Goal: Book appointment/travel/reservation

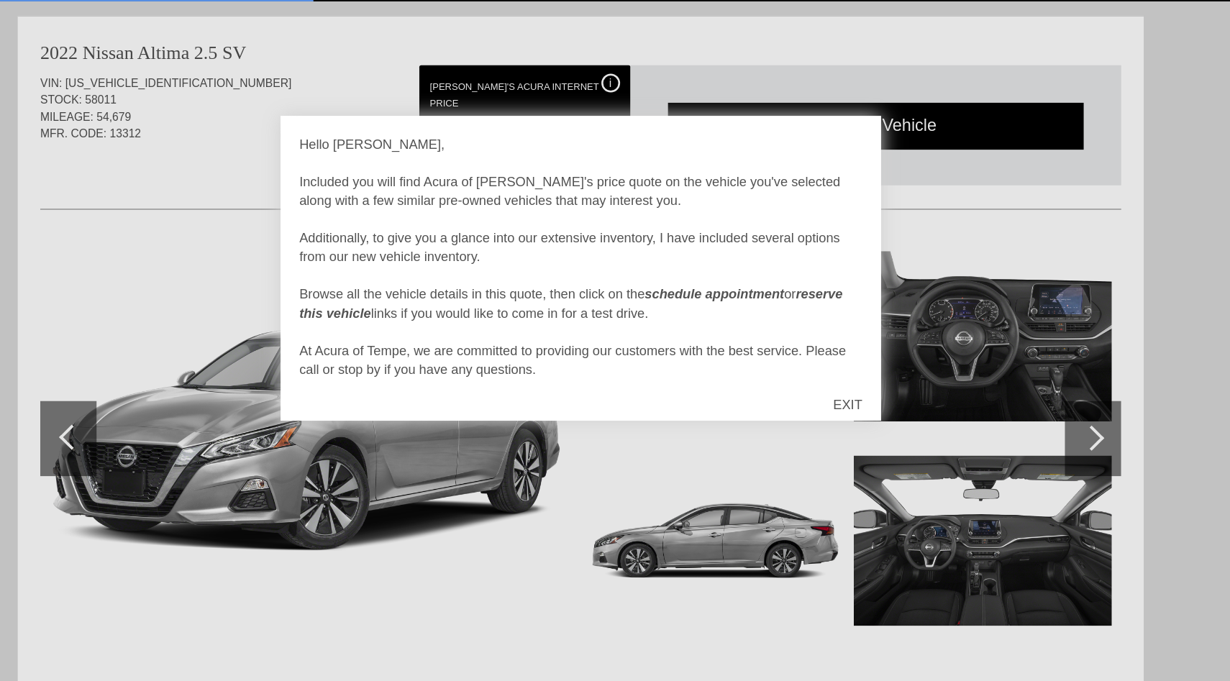
scroll to position [14, 0]
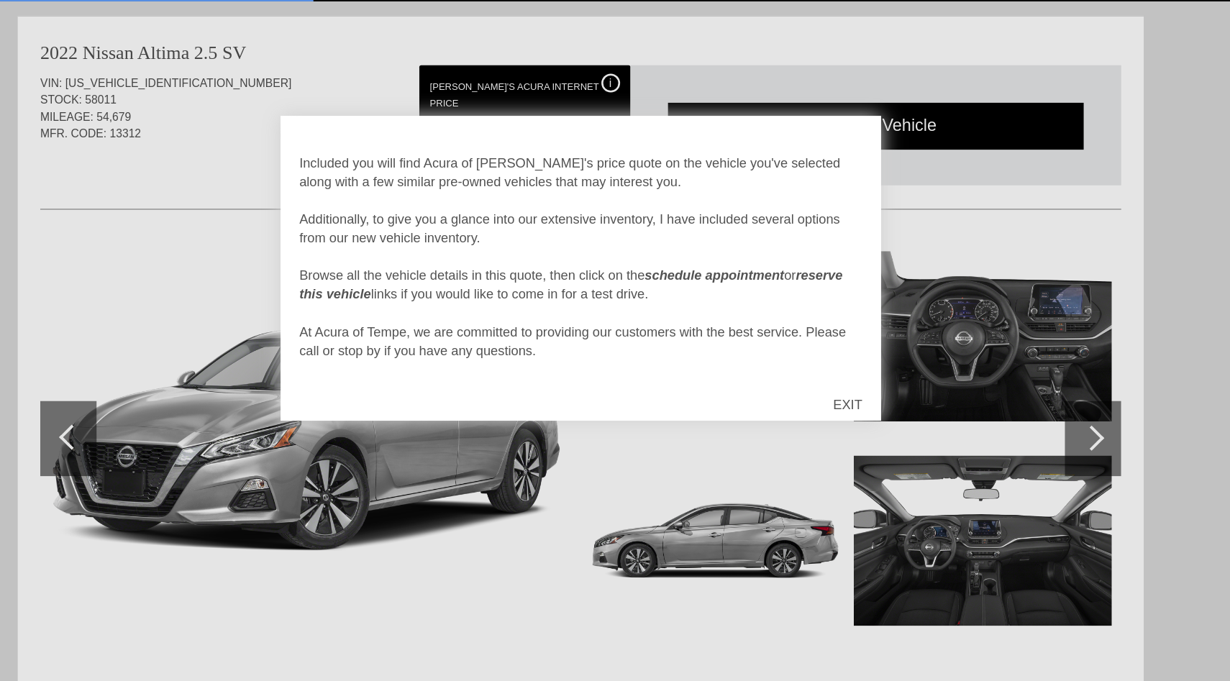
click at [822, 388] on div "EXIT" at bounding box center [819, 392] width 51 height 43
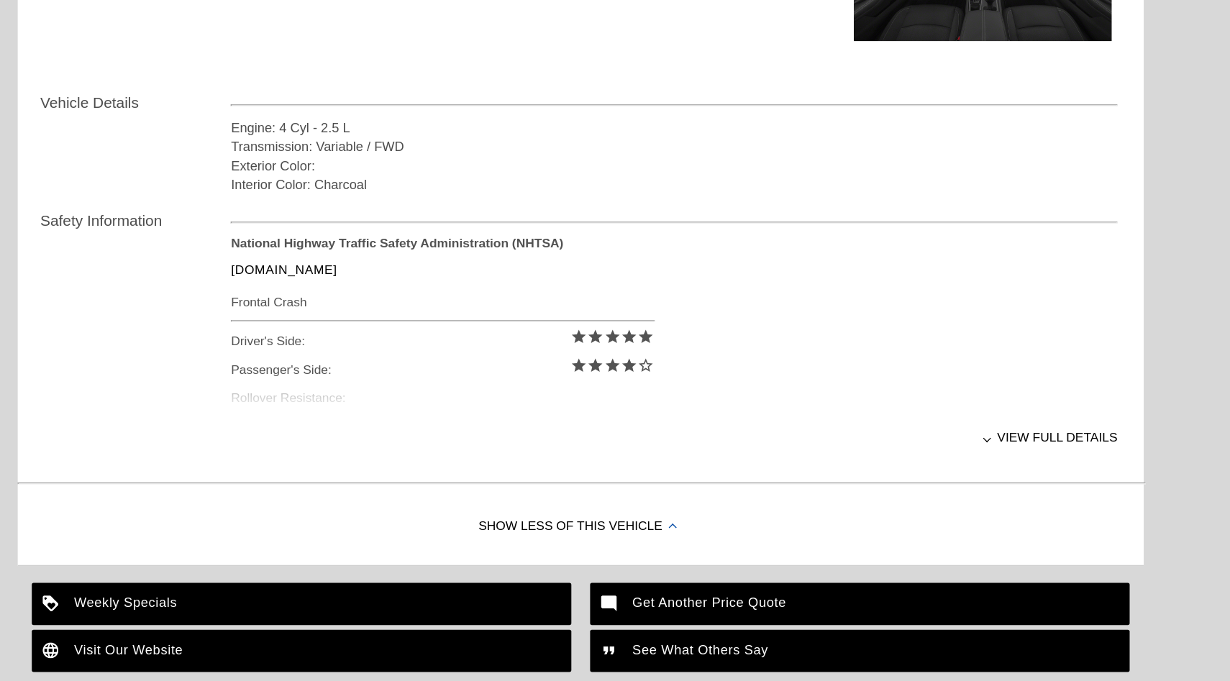
scroll to position [392, 0]
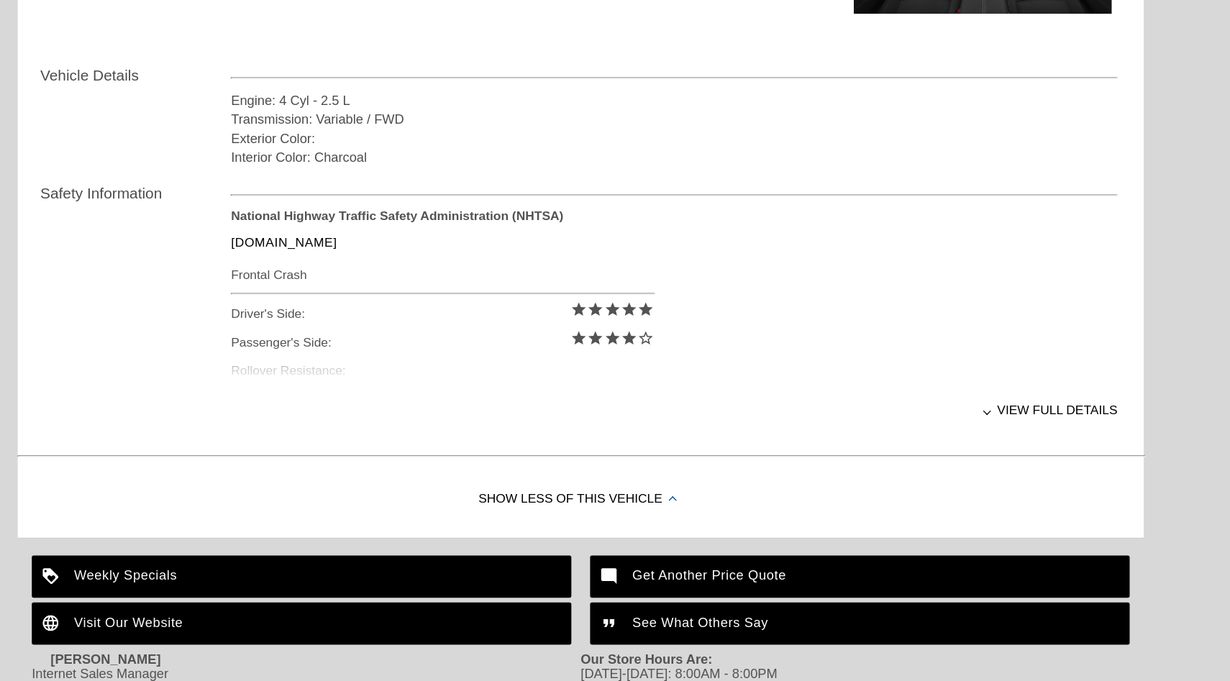
click at [426, 453] on div "National Highway Traffic Safety Administration (NHTSA) www.nhtsa.gov Frontal Cr…" at bounding box center [687, 387] width 680 height 137
click at [943, 476] on div "View full details" at bounding box center [687, 472] width 680 height 35
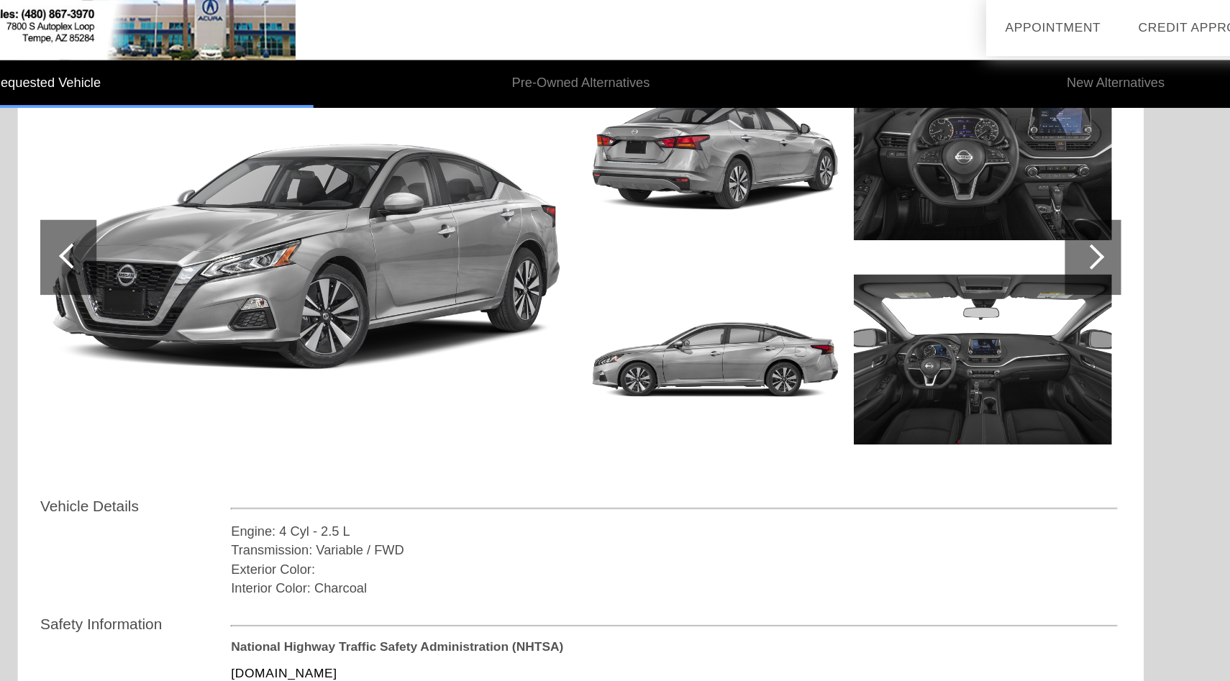
scroll to position [0, 0]
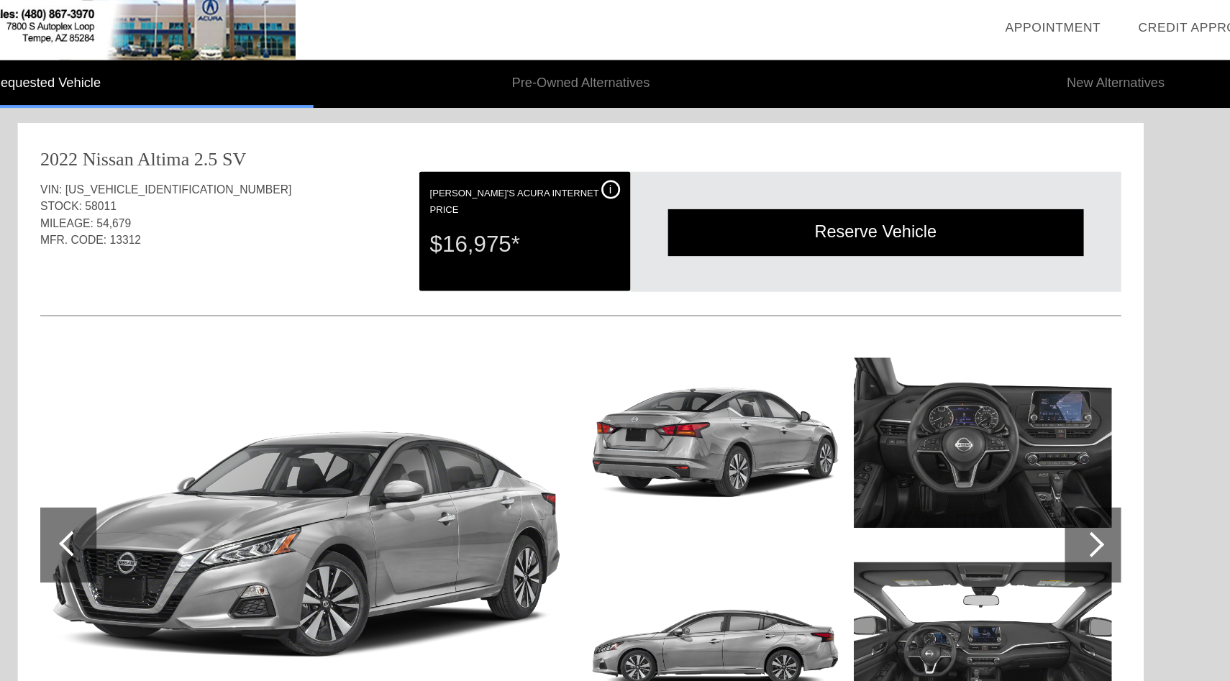
click at [552, 126] on div "2022 Nissan Altima 2.5 SV" at bounding box center [615, 122] width 829 height 20
drag, startPoint x: 552, startPoint y: 126, endPoint x: 558, endPoint y: 169, distance: 43.7
click at [558, 169] on div "2022 Nissan Altima 2.5 SV VIN: 1N4BL4DV9NN313268 STOCK: 58011 MILEAGE: 54,679 M…" at bounding box center [614, 494] width 863 height 801
click at [872, 81] on li "New Alternatives" at bounding box center [1025, 64] width 410 height 37
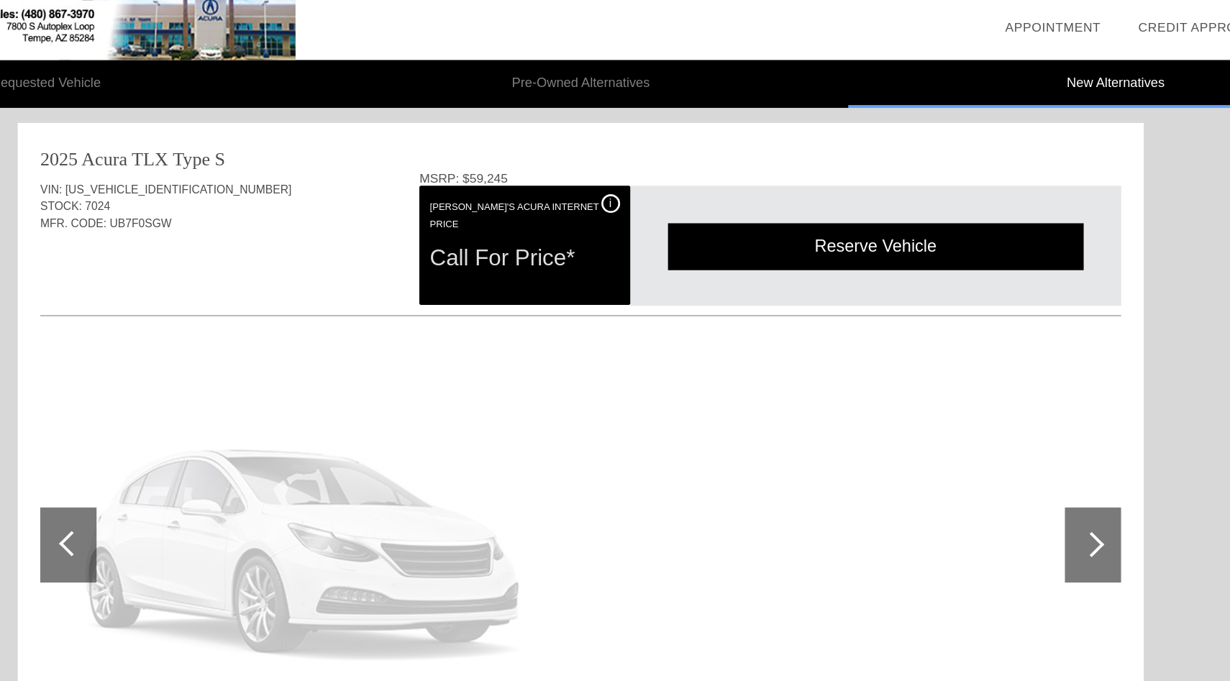
click at [641, 71] on li "Pre-Owned Alternatives" at bounding box center [615, 64] width 410 height 37
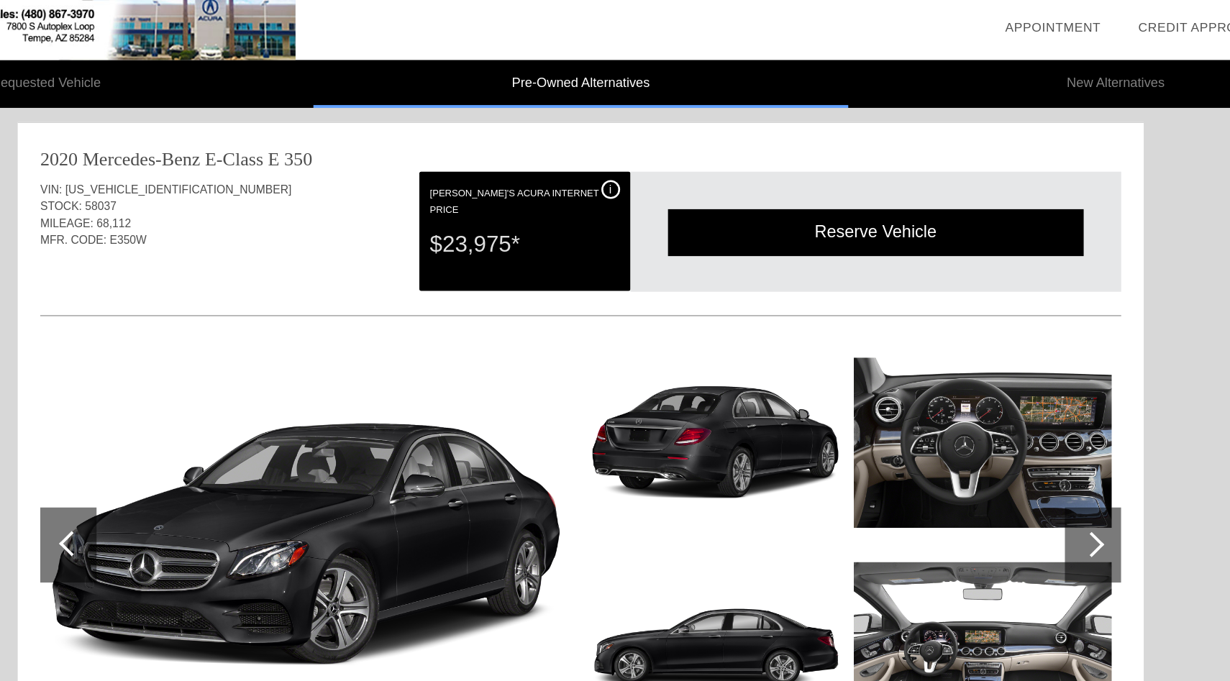
click at [278, 73] on li "Requested Vehicle" at bounding box center [205, 64] width 410 height 37
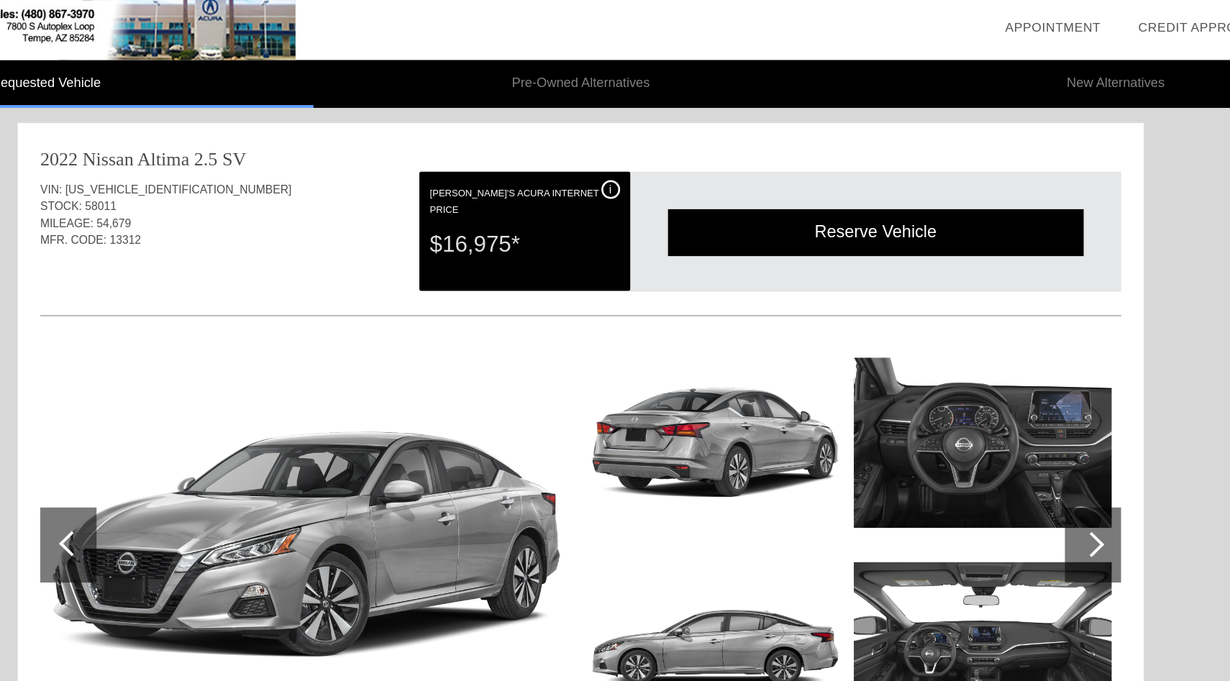
click at [969, 16] on link "Appointment" at bounding box center [976, 21] width 73 height 11
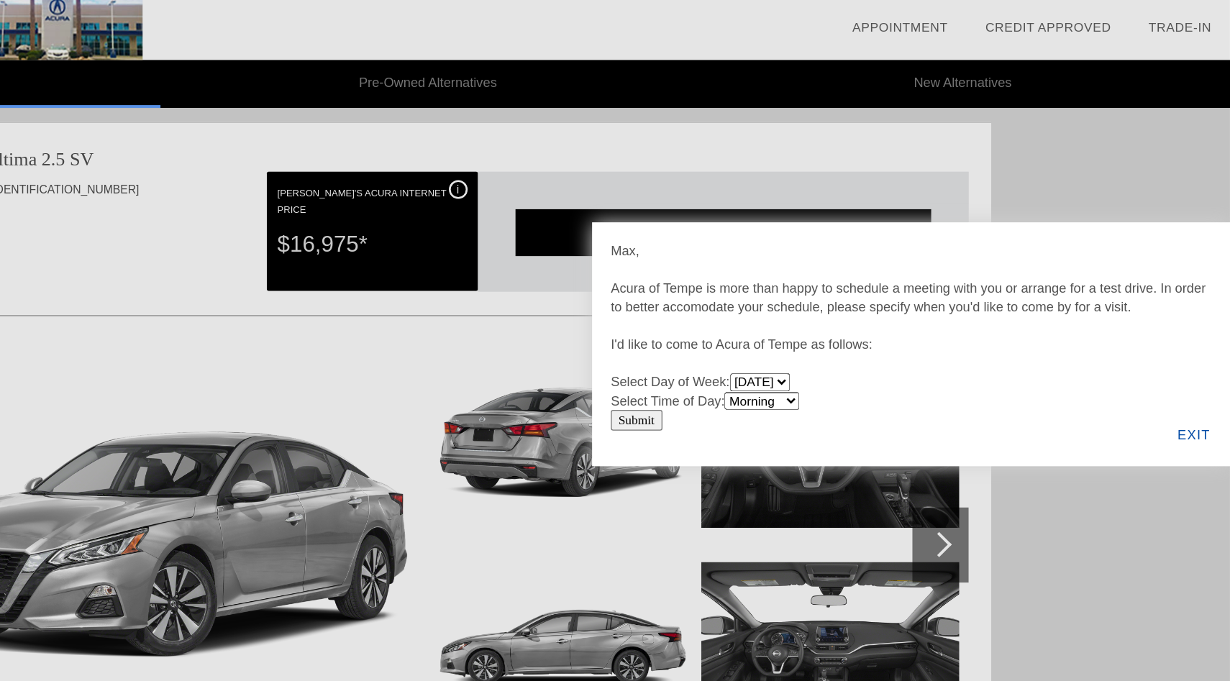
click at [889, 291] on select "Sunday Monday Tuesday Wednesday Thursday Friday Saturday" at bounding box center [870, 293] width 46 height 14
select select "Wednesday"
click at [879, 309] on select "Morning Afternoon Evening" at bounding box center [872, 308] width 58 height 14
click at [780, 322] on input "Submit" at bounding box center [776, 322] width 40 height 16
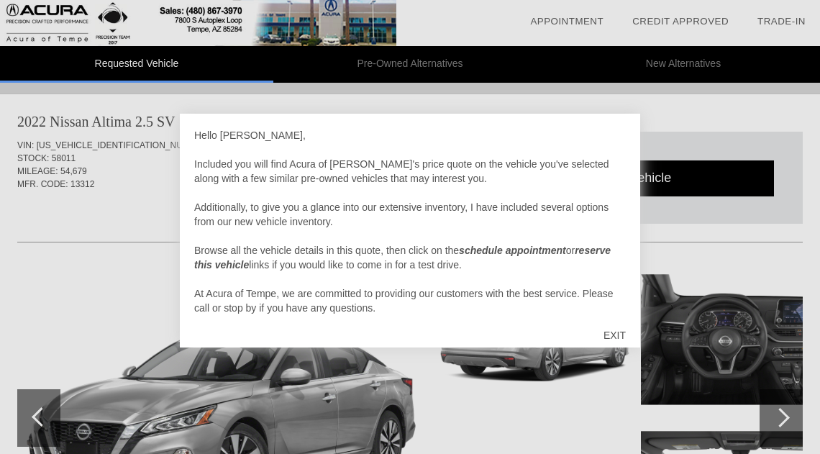
click at [512, 246] on em "schedule appointment" at bounding box center [512, 251] width 107 height 12
click at [509, 263] on div "Hello [PERSON_NAME], Included you will find Acura of Tempe's price quote on the…" at bounding box center [410, 221] width 432 height 187
click at [614, 335] on div "EXIT" at bounding box center [614, 335] width 51 height 43
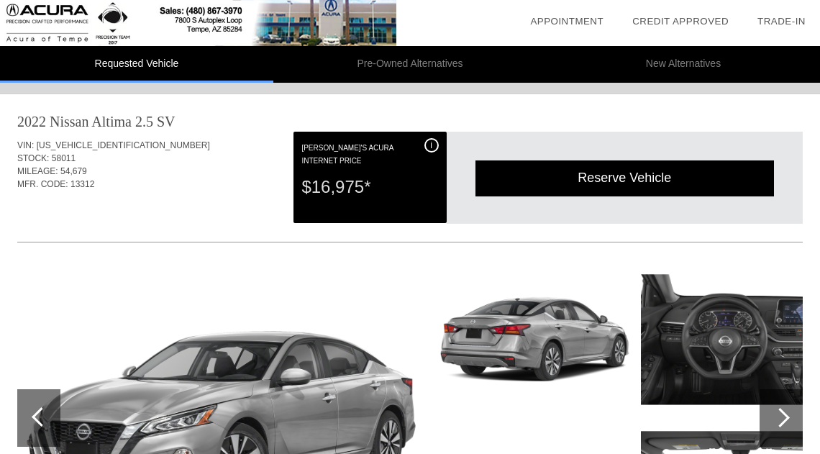
click at [589, 176] on div "Reserve Vehicle" at bounding box center [625, 177] width 299 height 35
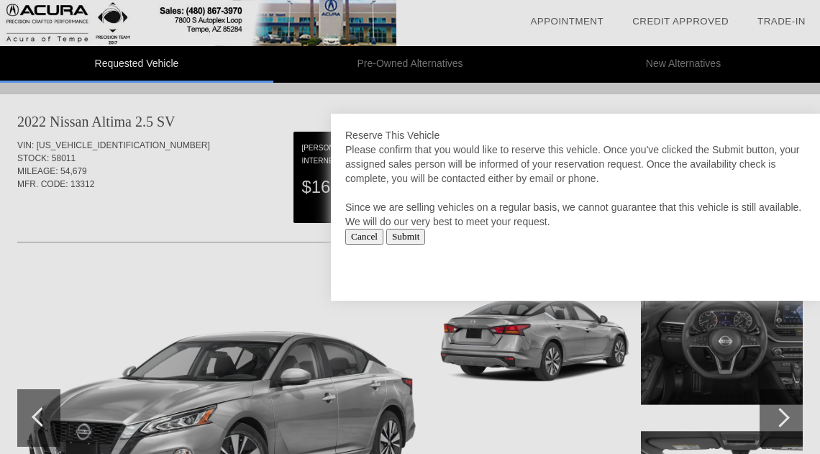
click at [412, 234] on input "Submit" at bounding box center [406, 237] width 40 height 16
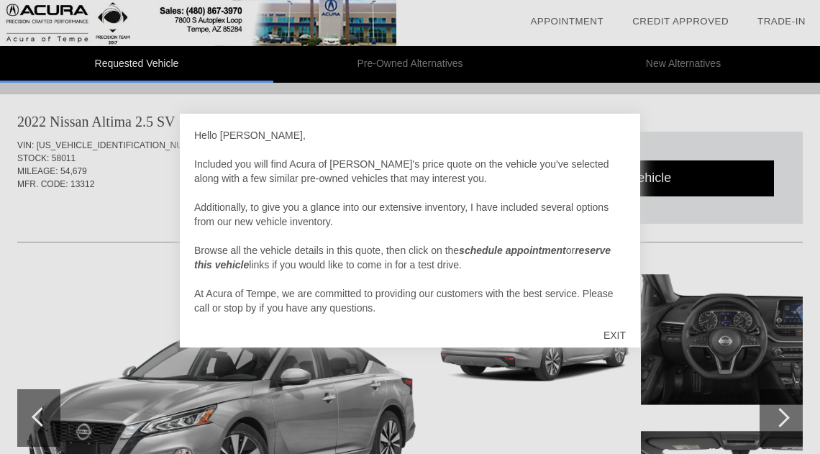
click at [585, 122] on div "Hello Max, Included you will find Acura of Tempe's price quote on the vehicle y…" at bounding box center [410, 231] width 461 height 234
